Goal: Answer question/provide support

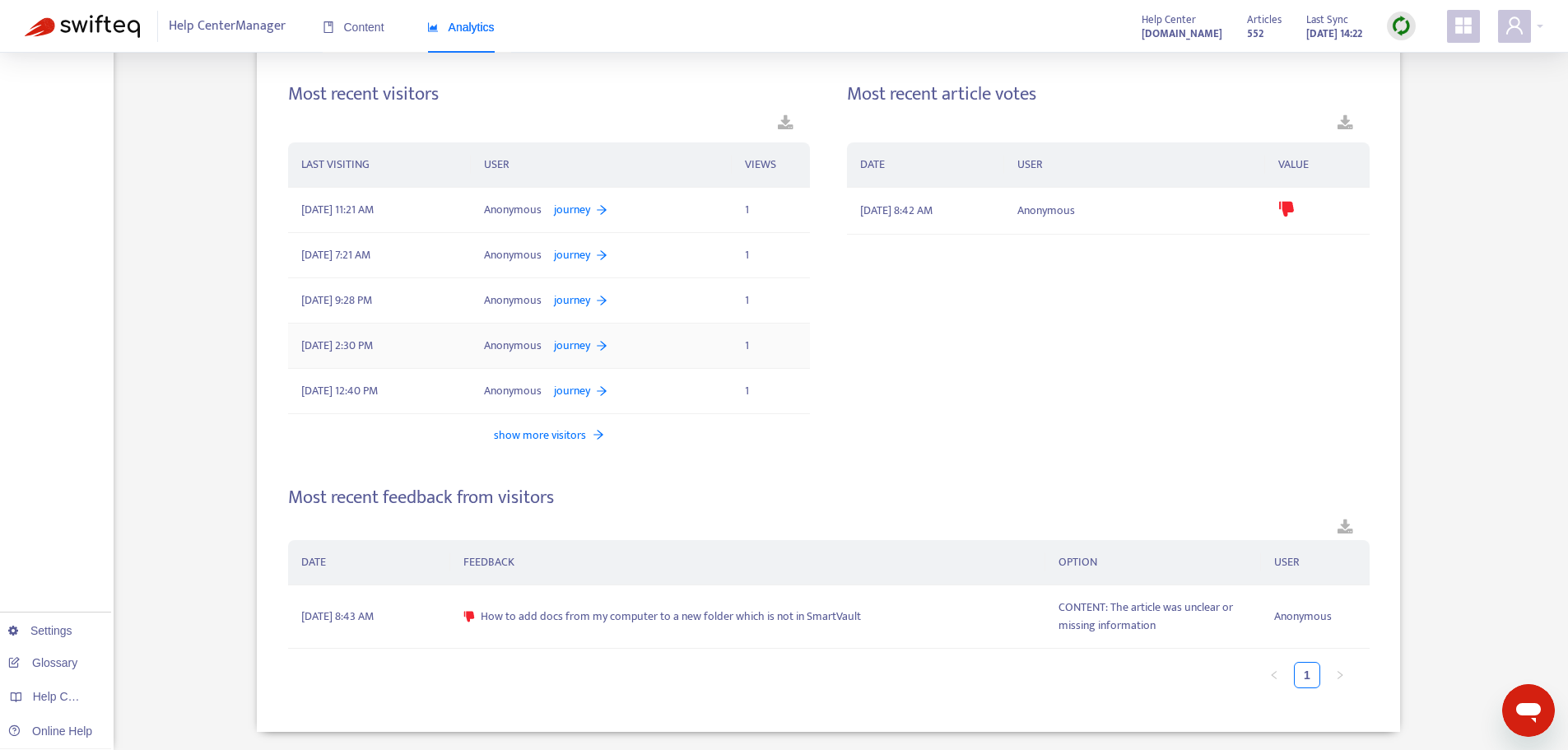
scroll to position [833, 0]
drag, startPoint x: 482, startPoint y: 620, endPoint x: 857, endPoint y: 622, distance: 375.0
click at [857, 622] on div "How to add docs from my computer to a new folder which is not in SmartVault" at bounding box center [747, 616] width 569 height 18
copy span "How to add docs from my computer to a new folder which is not in SmartVault"
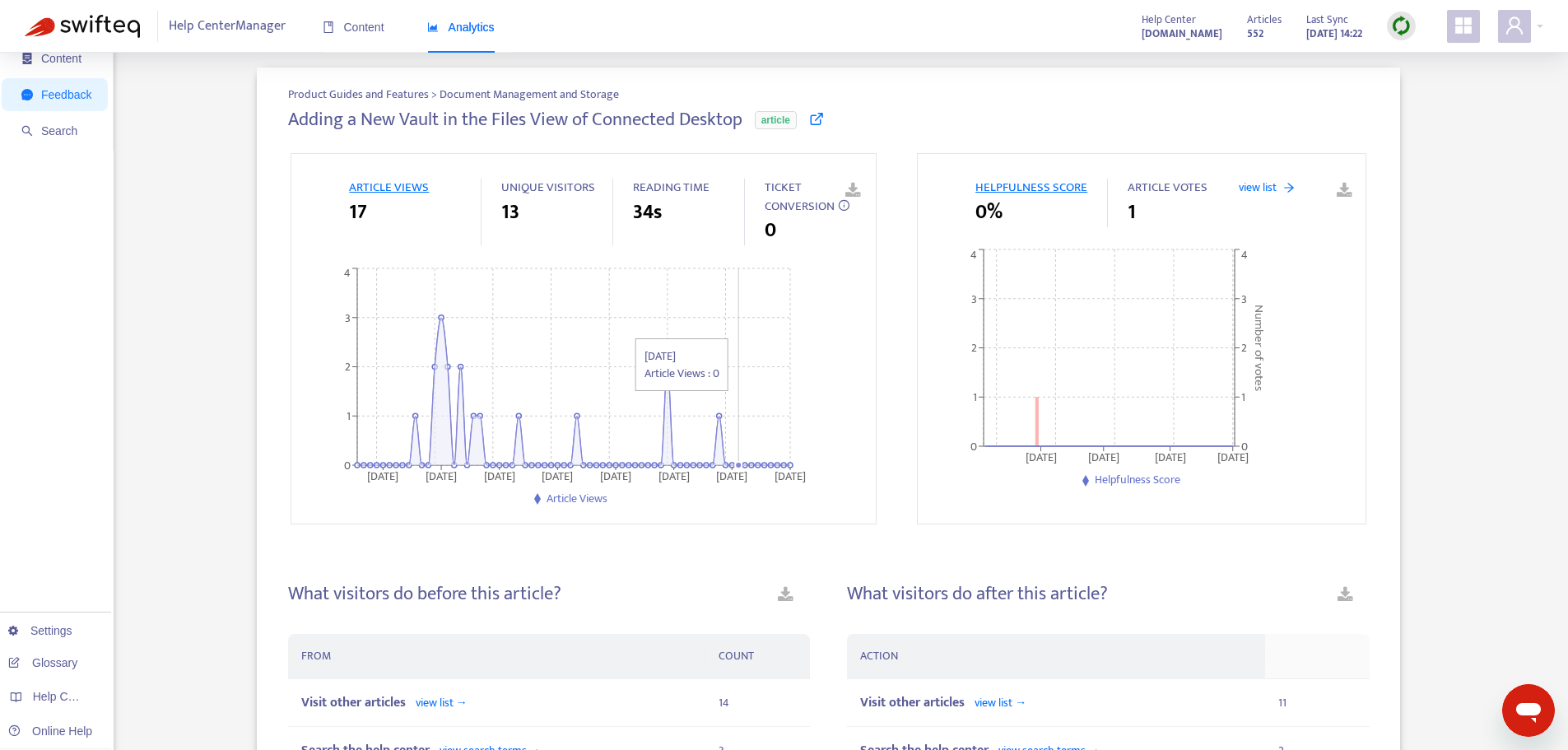
scroll to position [0, 0]
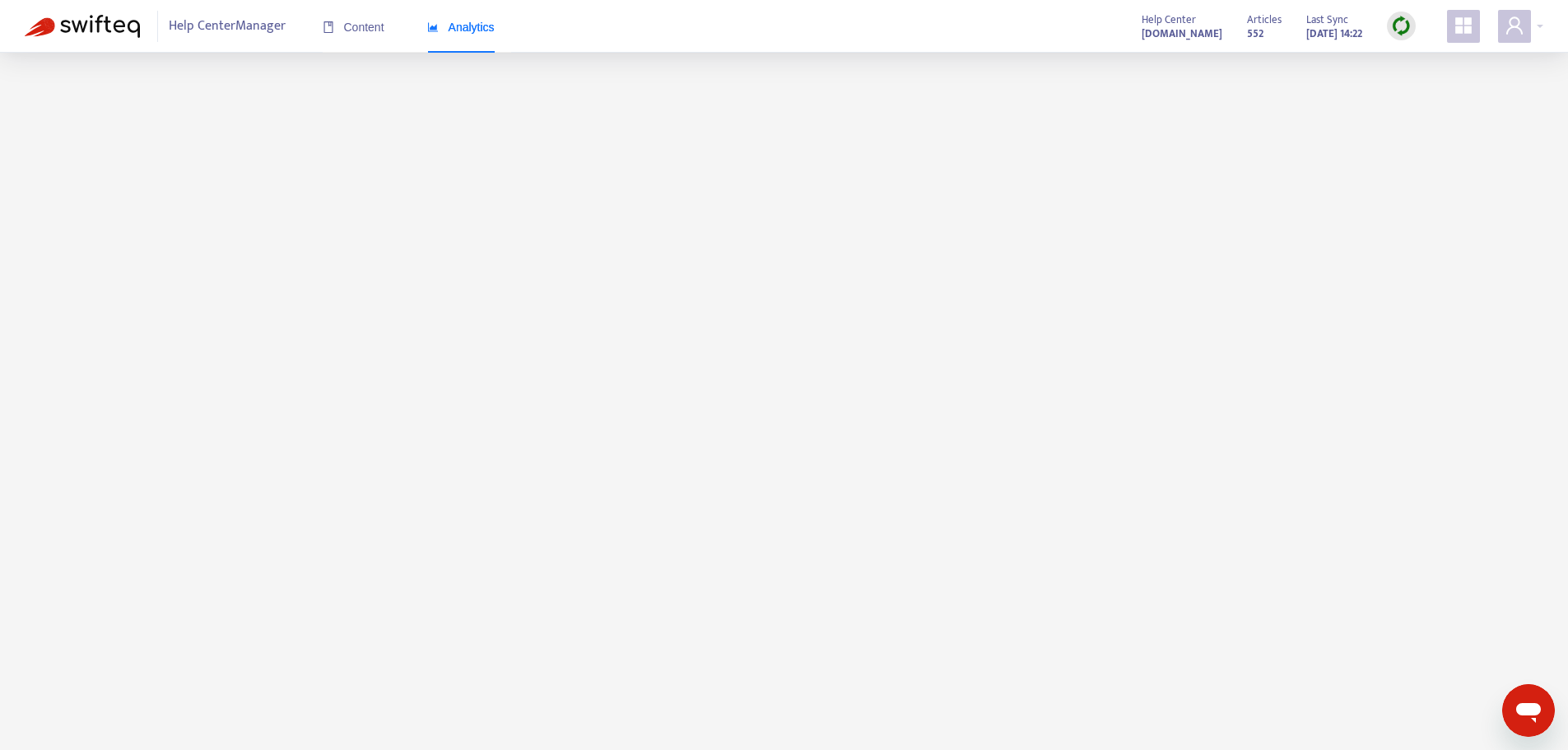
scroll to position [47, 0]
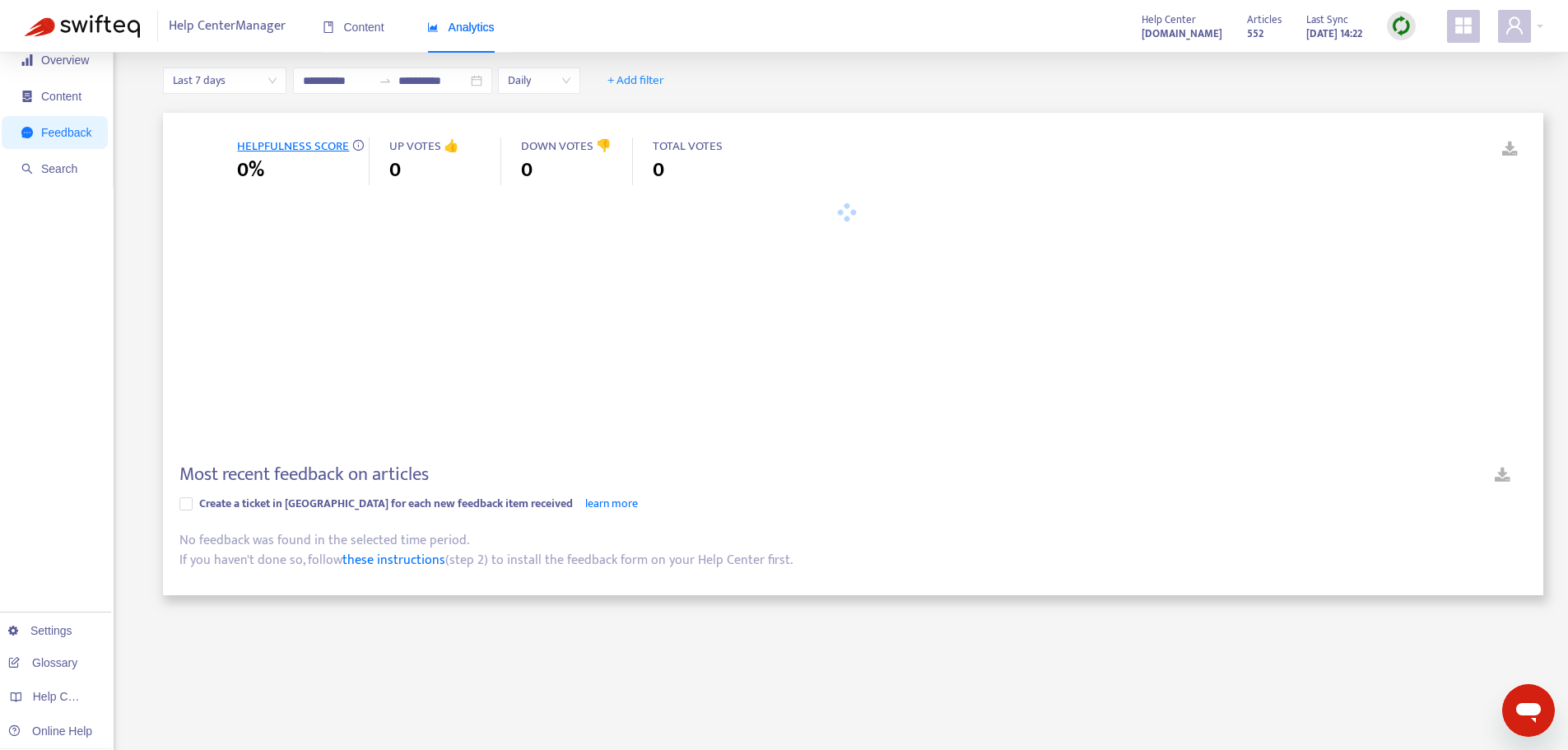
type input "**********"
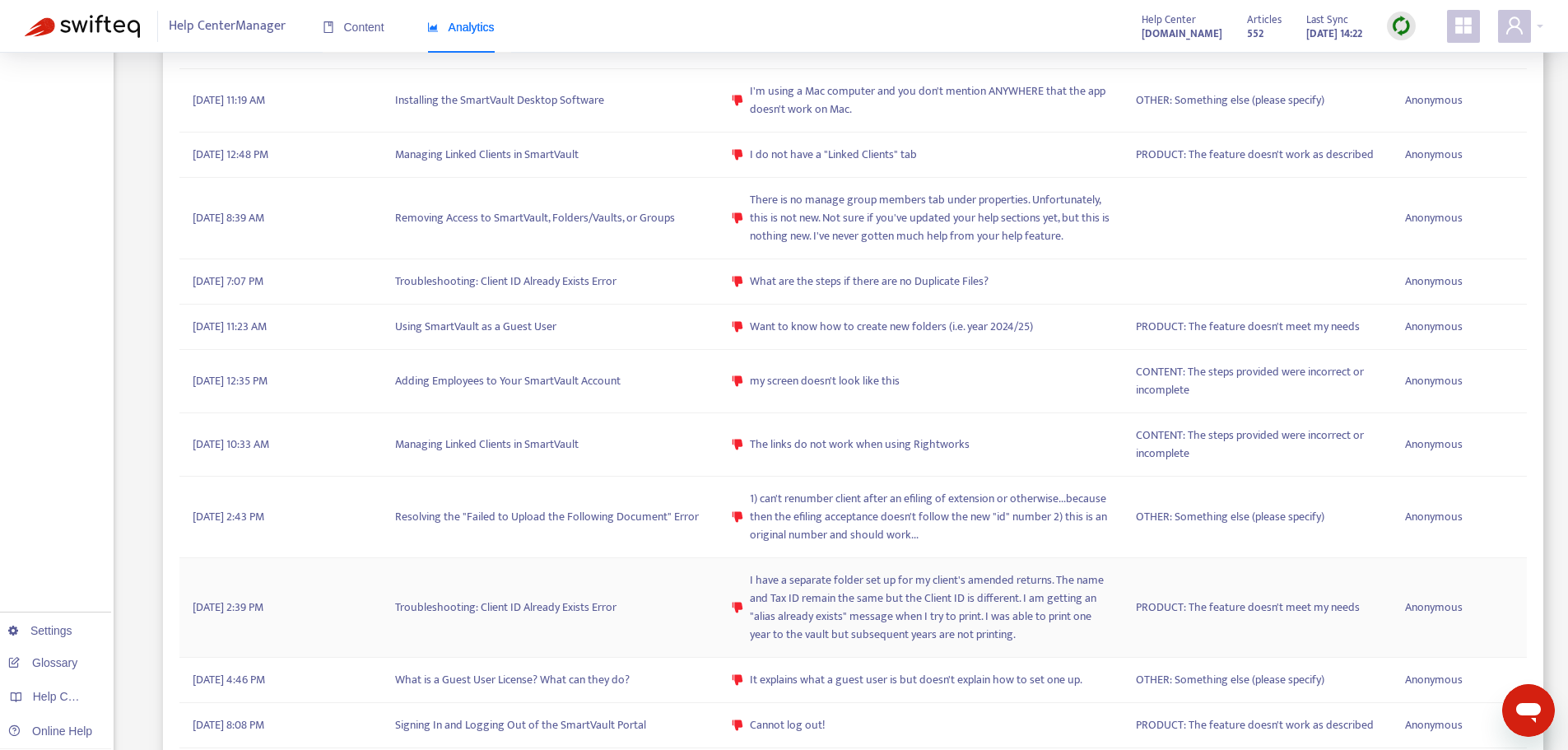
scroll to position [883, 0]
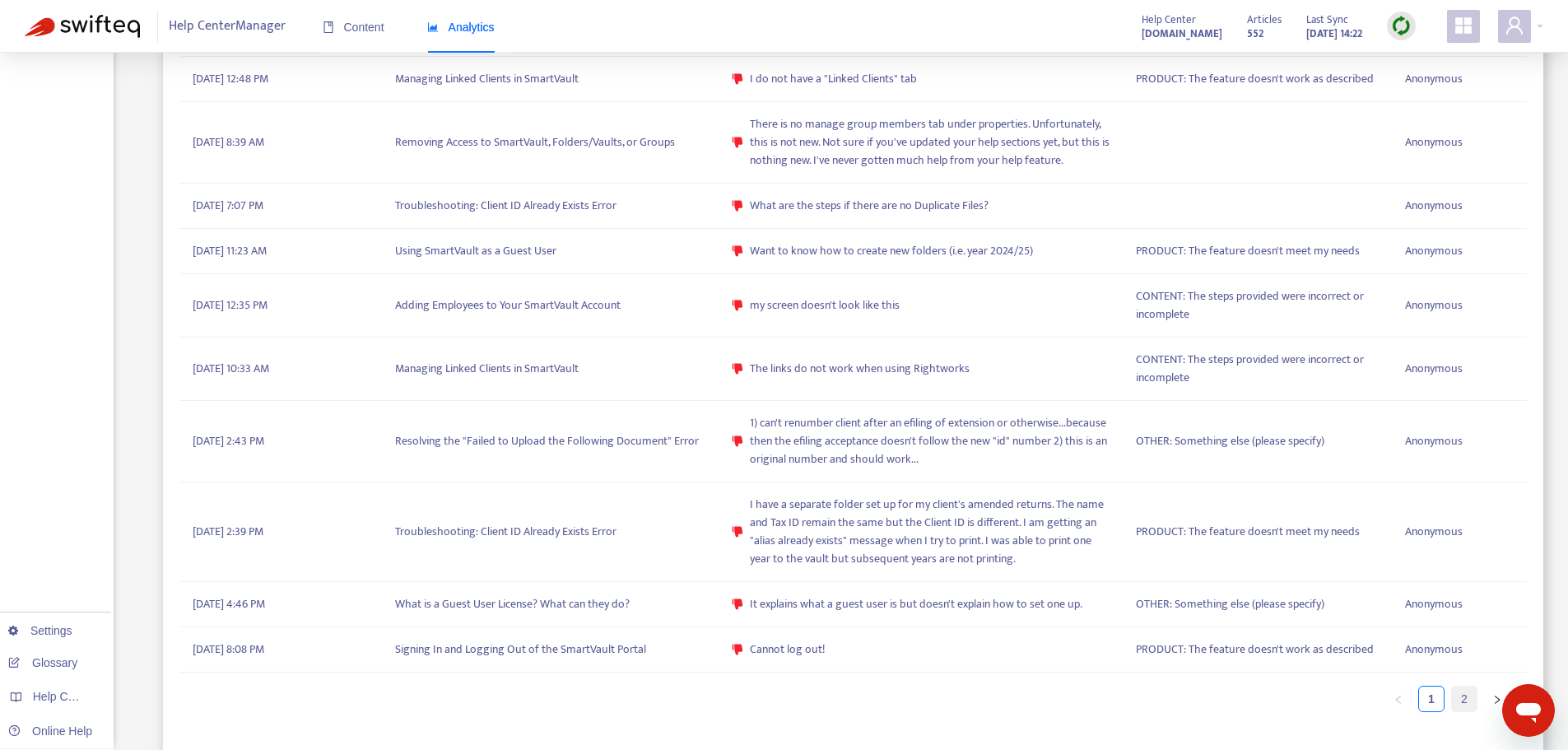
click at [1465, 691] on link "2" at bounding box center [1464, 699] width 25 height 25
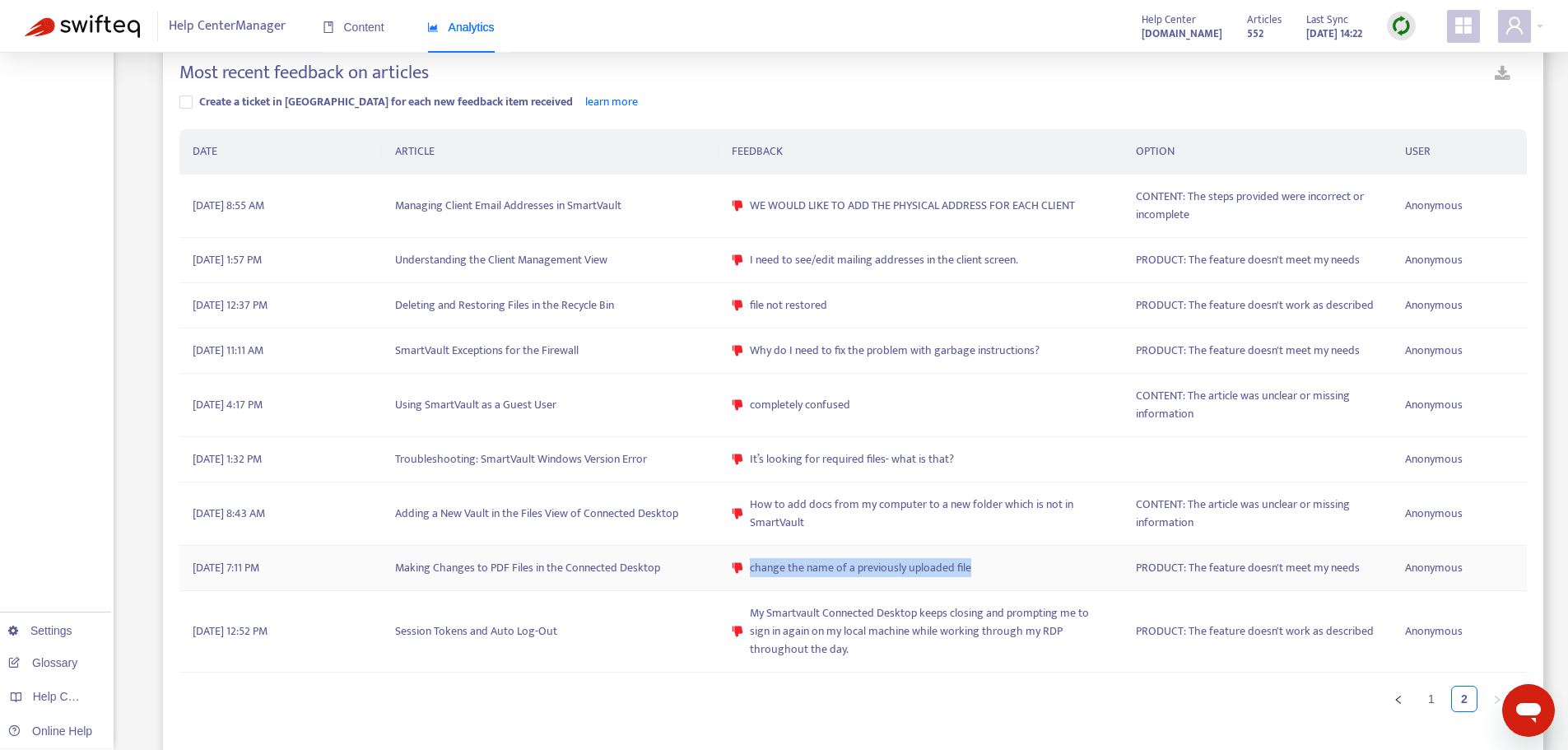
drag, startPoint x: 979, startPoint y: 571, endPoint x: 747, endPoint y: 574, distance: 232.0
click at [747, 574] on div "change the name of a previously uploaded file" at bounding box center [921, 568] width 378 height 18
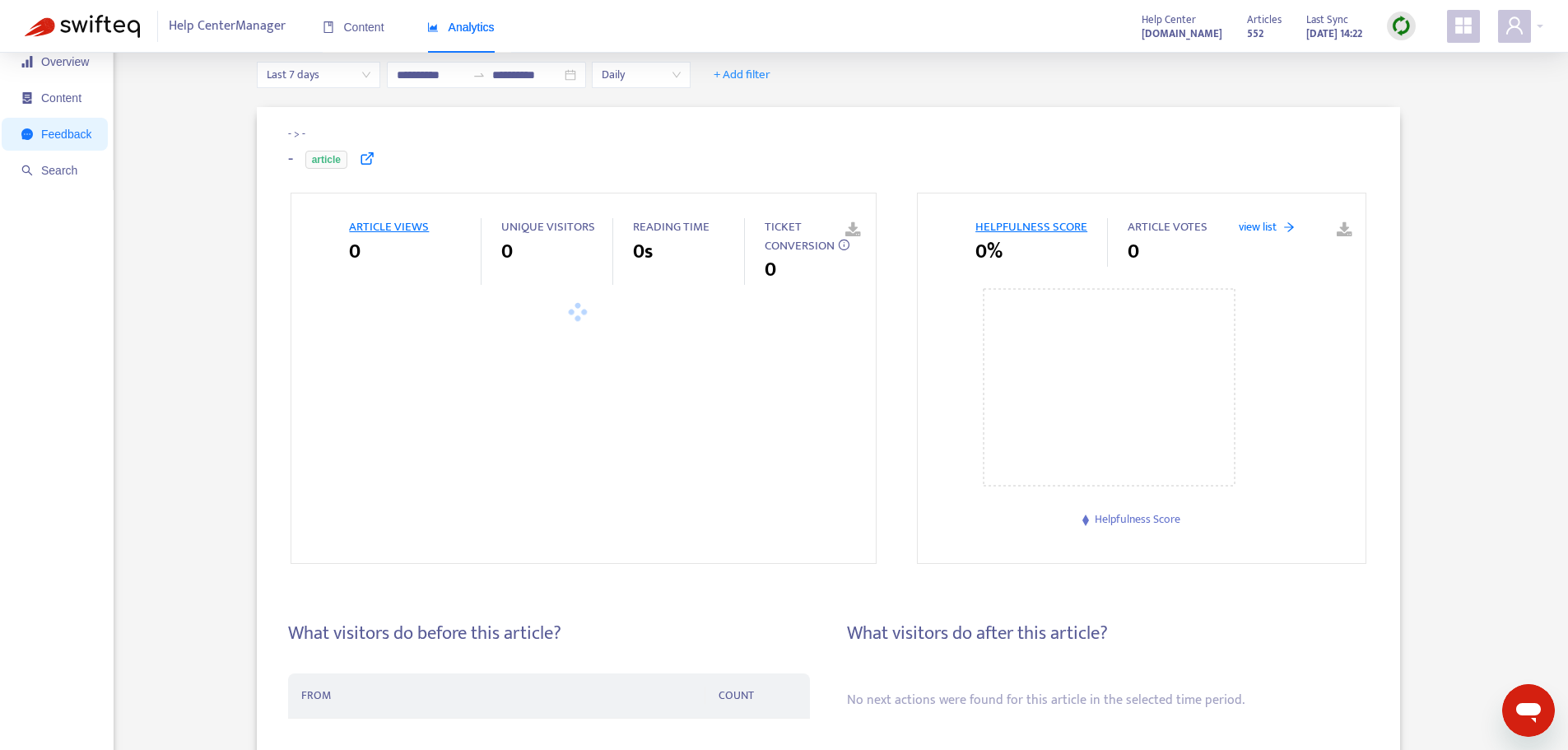
scroll to position [0, 0]
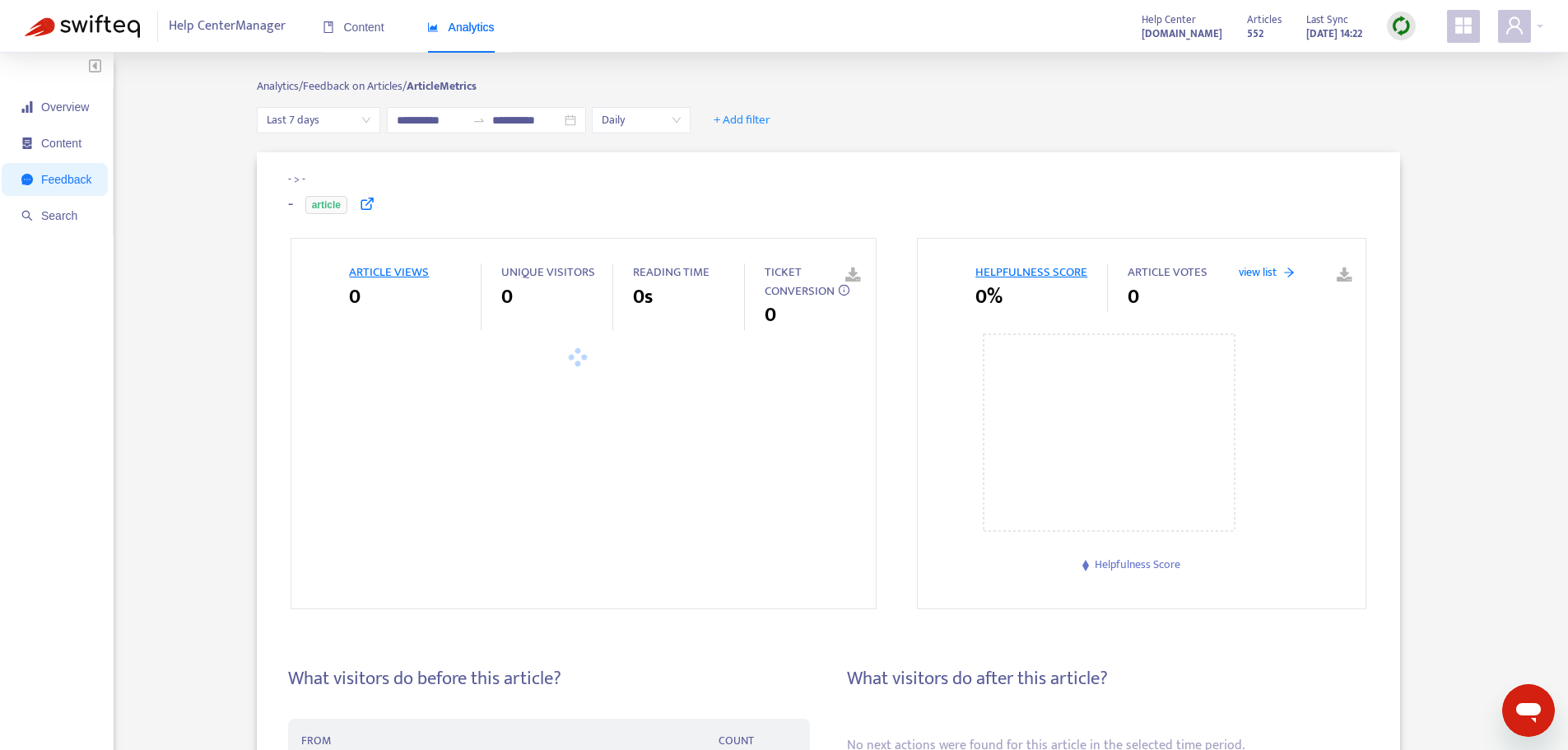
type input "**********"
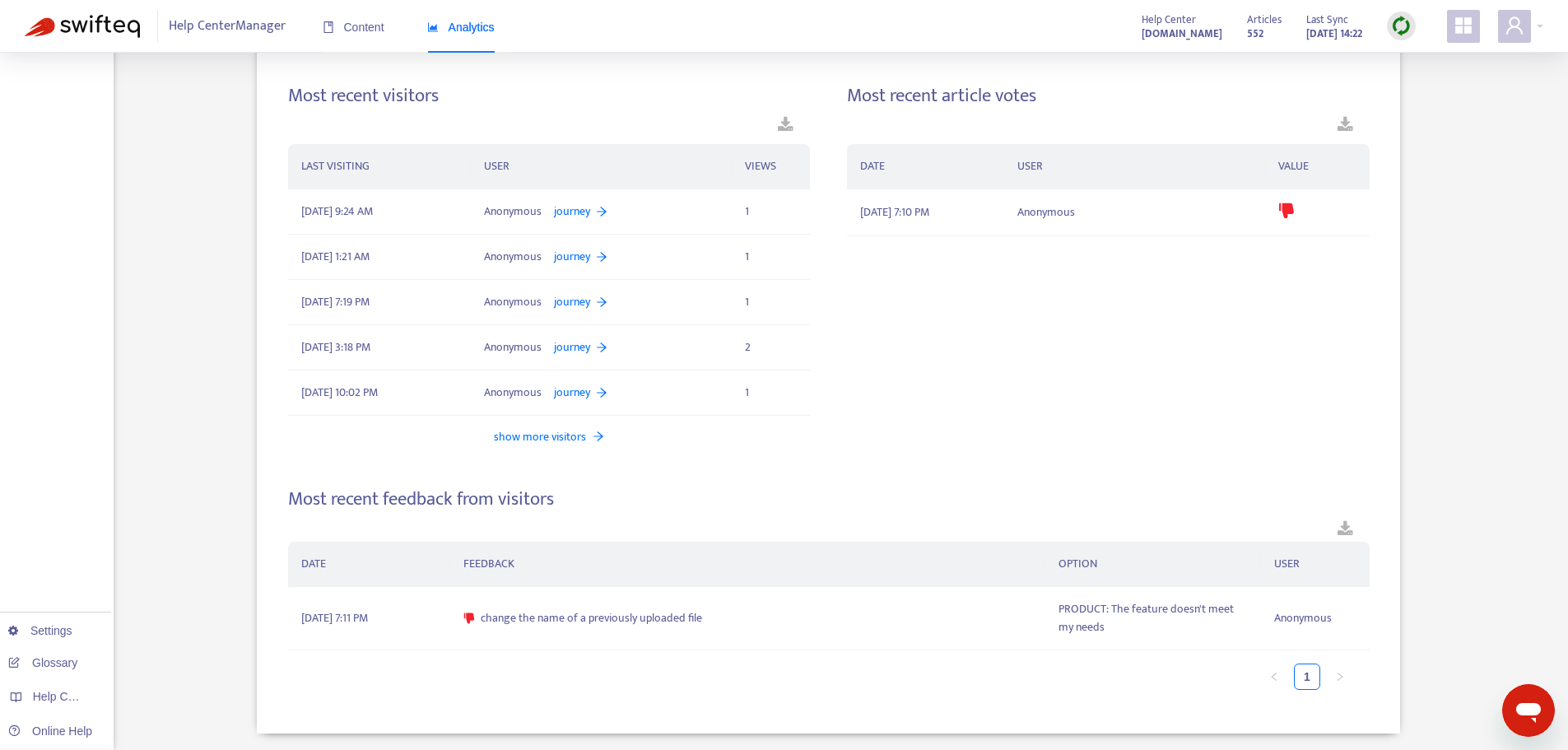
scroll to position [880, 0]
drag, startPoint x: 717, startPoint y: 618, endPoint x: 474, endPoint y: 619, distance: 243.0
click at [474, 619] on div "change the name of a previously uploaded file" at bounding box center [747, 616] width 569 height 18
copy span "change the name of a previously uploaded file"
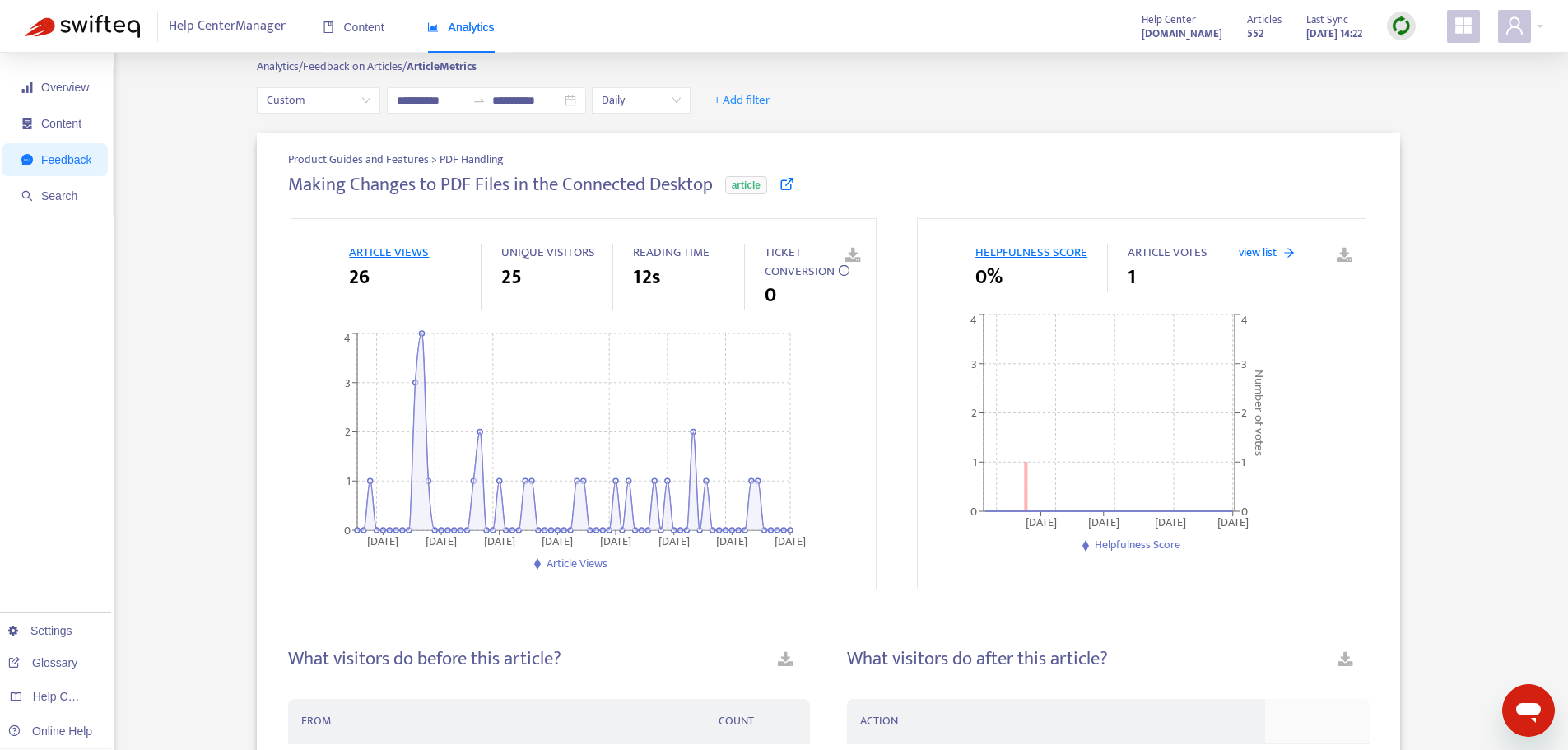
scroll to position [0, 0]
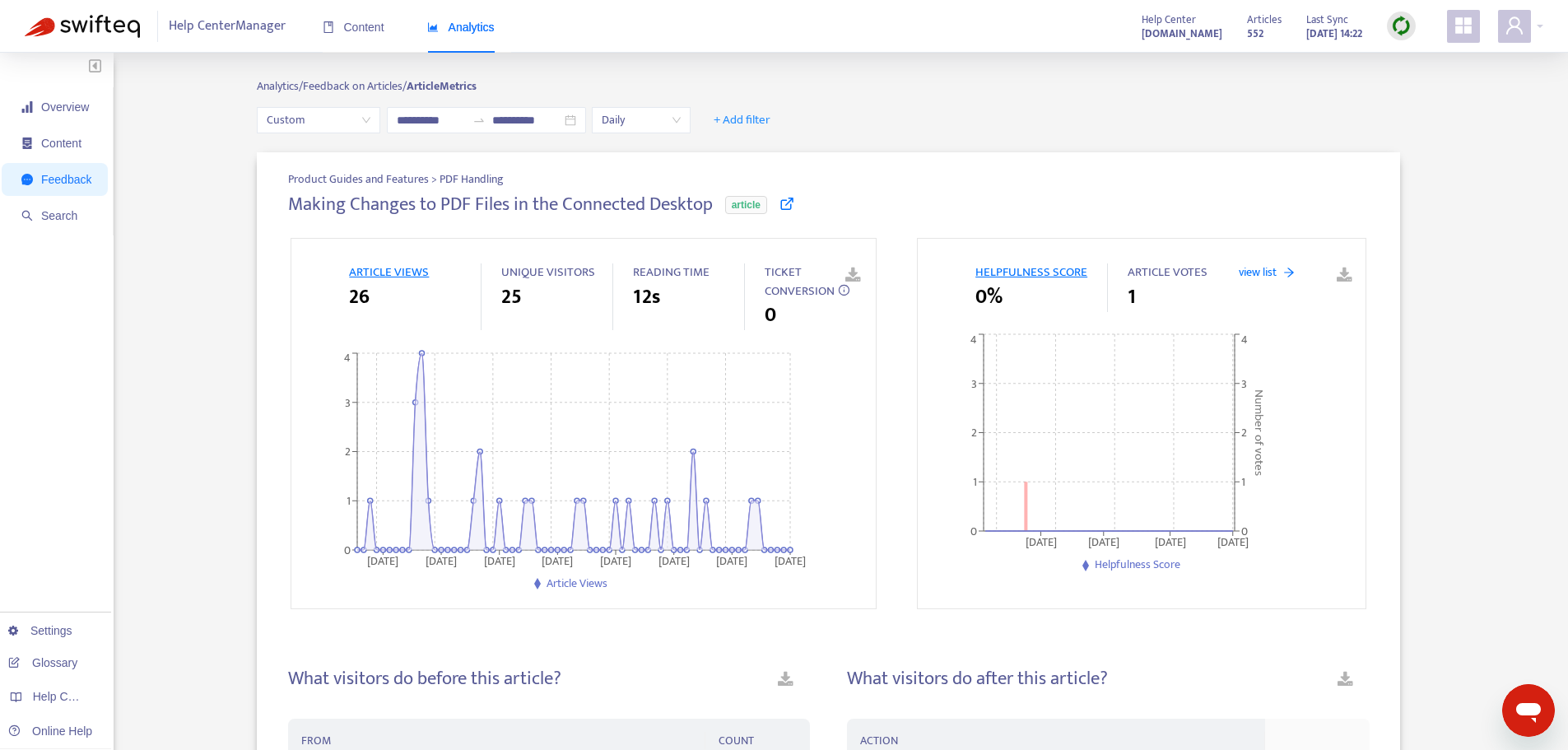
click at [787, 203] on icon at bounding box center [786, 202] width 14 height 14
